Goal: Task Accomplishment & Management: Manage account settings

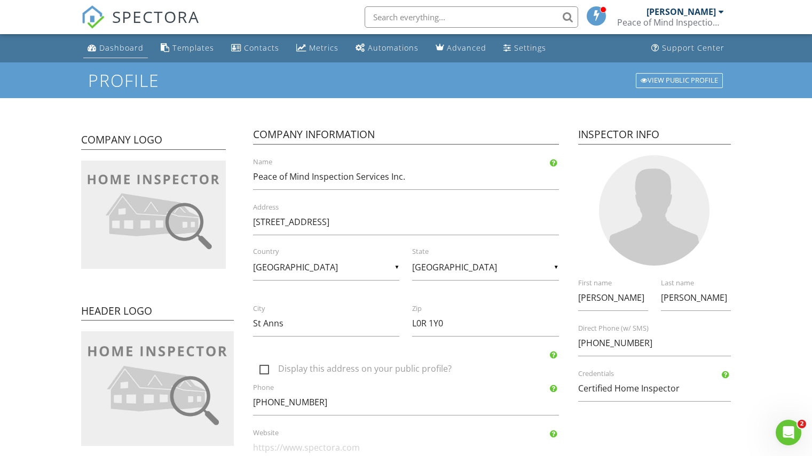
click at [121, 46] on div "Dashboard" at bounding box center [121, 48] width 44 height 10
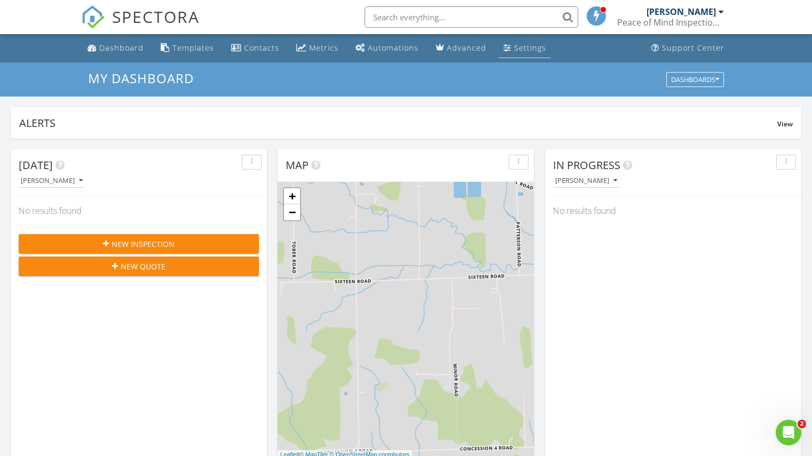
click at [514, 43] on div "Settings" at bounding box center [530, 48] width 32 height 10
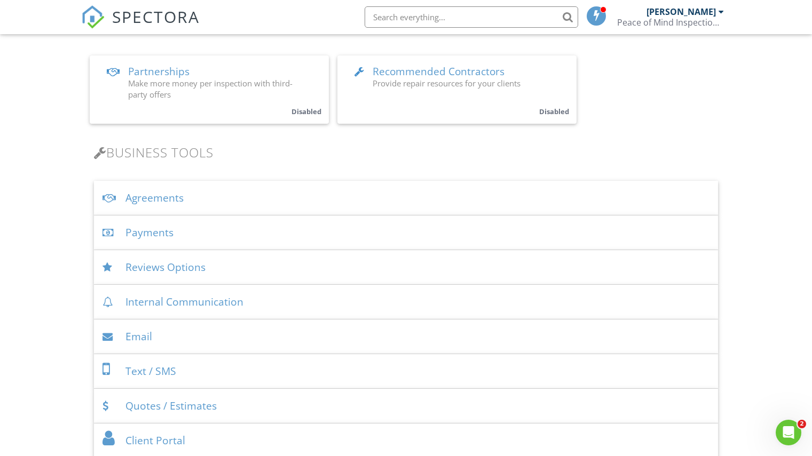
scroll to position [267, 0]
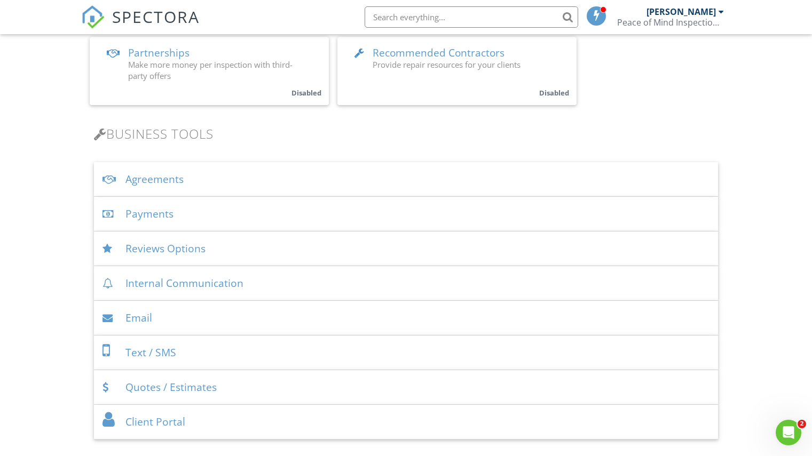
click at [160, 178] on div "Agreements" at bounding box center [406, 179] width 624 height 35
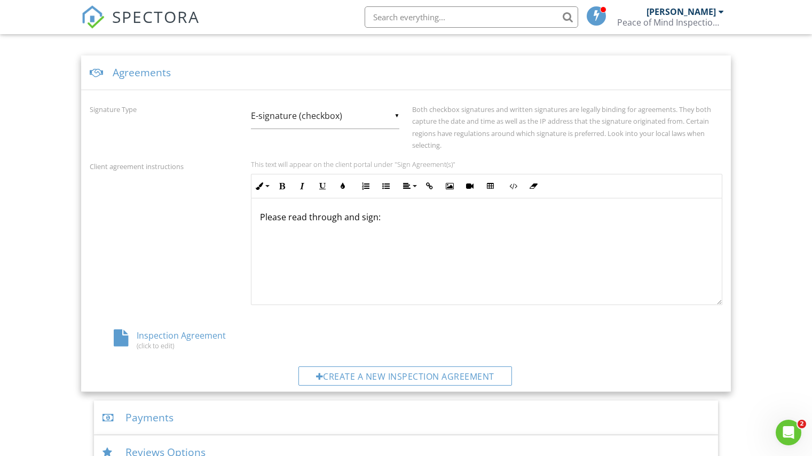
scroll to position [1, 0]
click at [160, 333] on div "Inspection Agreement (click to edit)" at bounding box center [195, 340] width 211 height 20
